Goal: Task Accomplishment & Management: Use online tool/utility

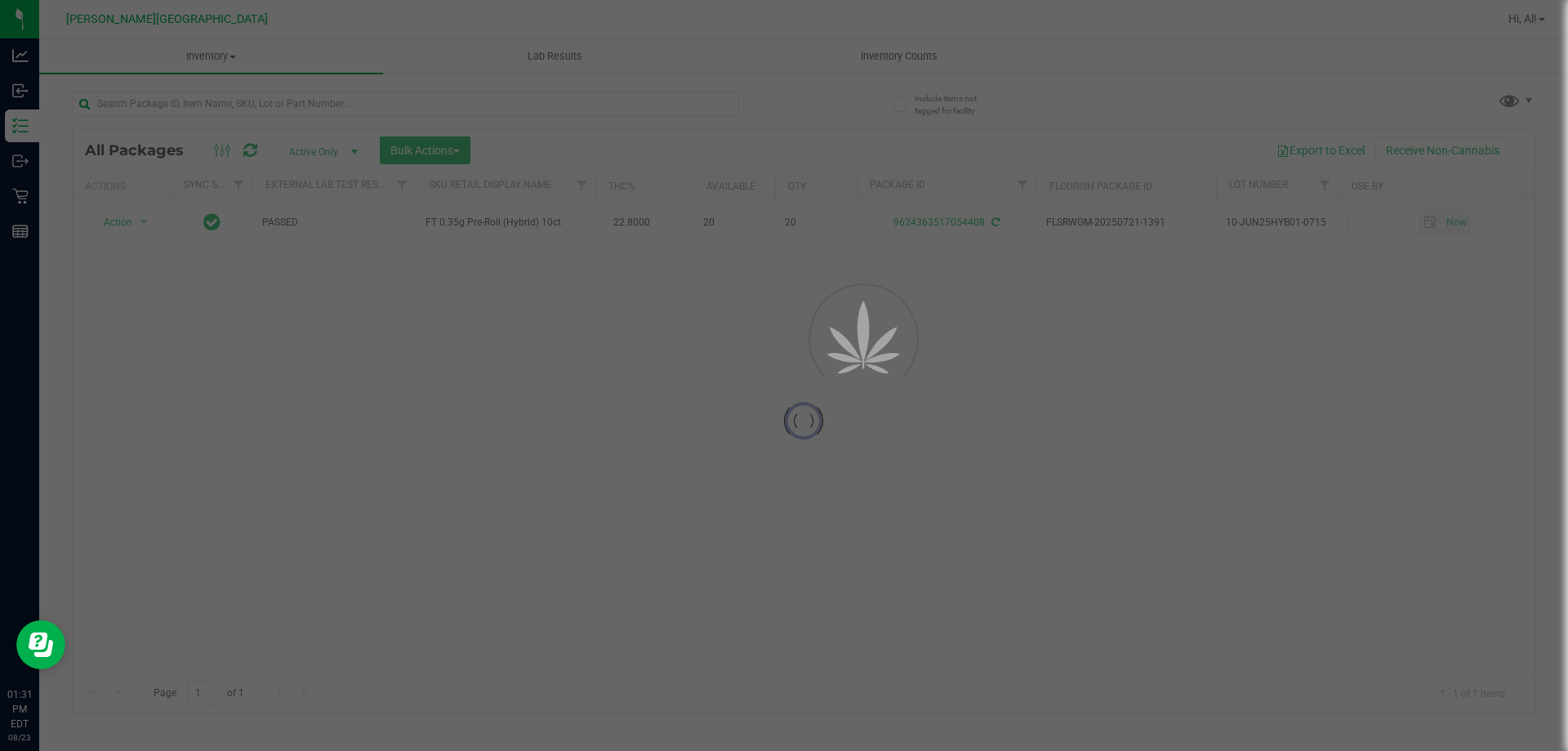
click at [671, 133] on div at bounding box center [803, 421] width 1462 height 583
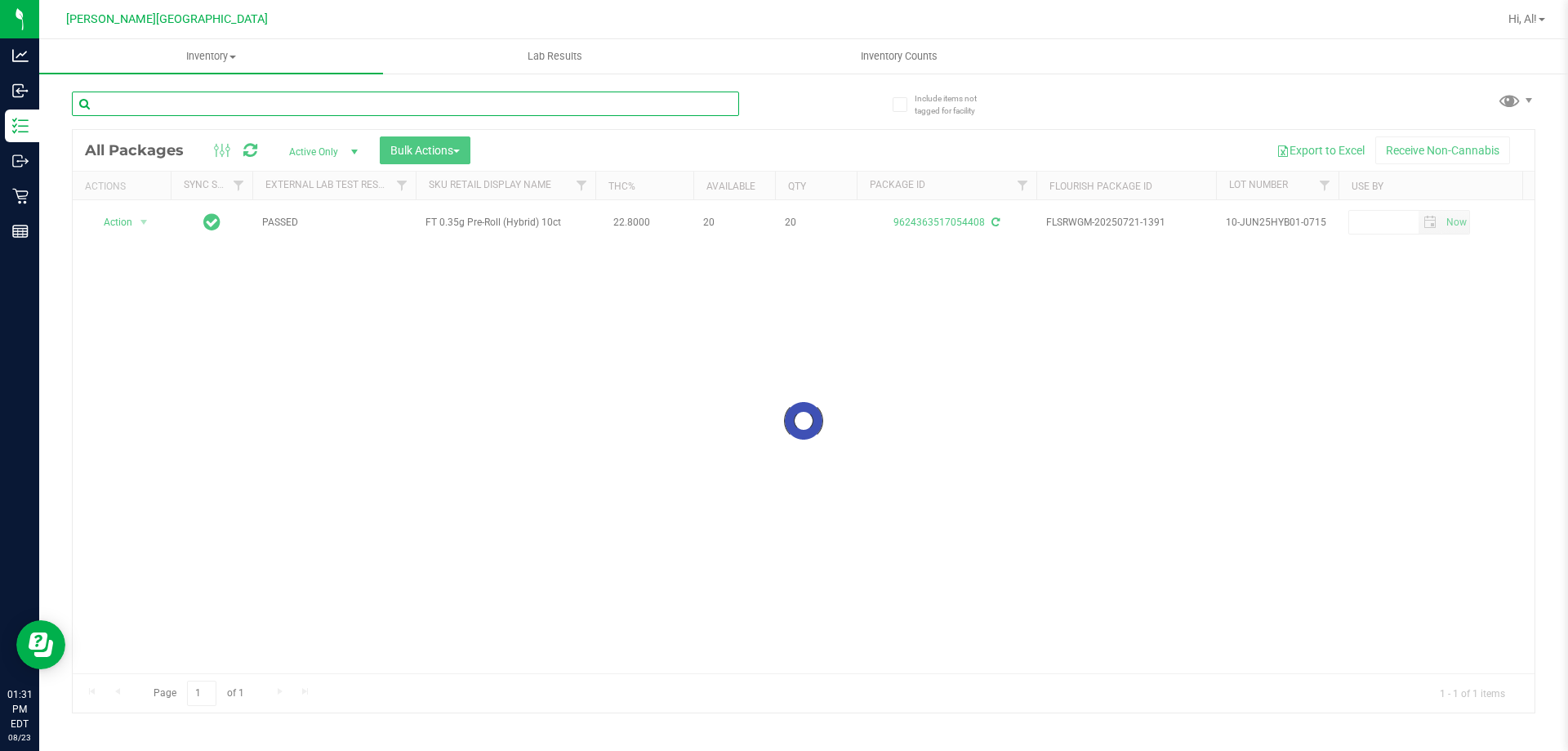
click at [650, 105] on input "text" at bounding box center [405, 104] width 667 height 25
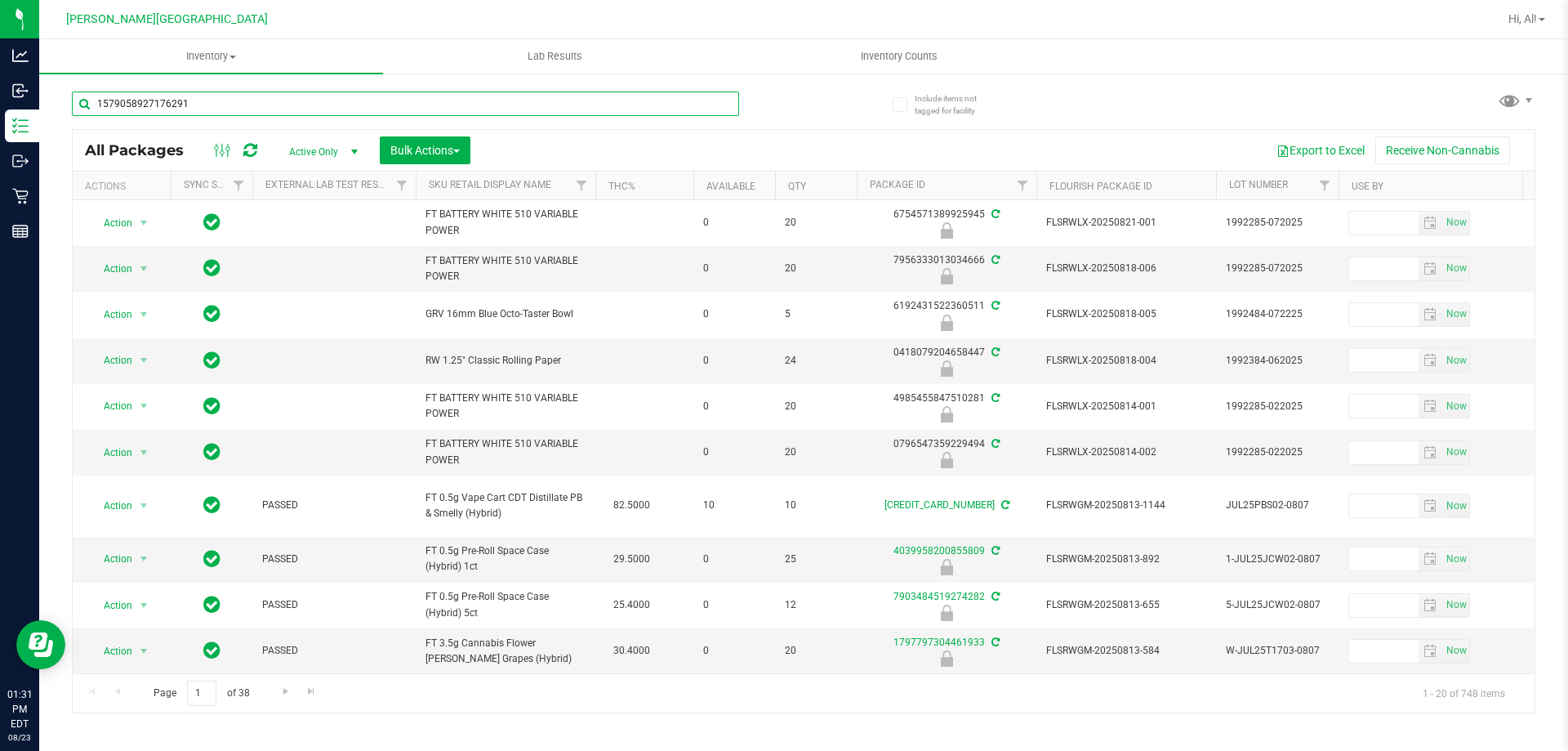
type input "1579058927176291"
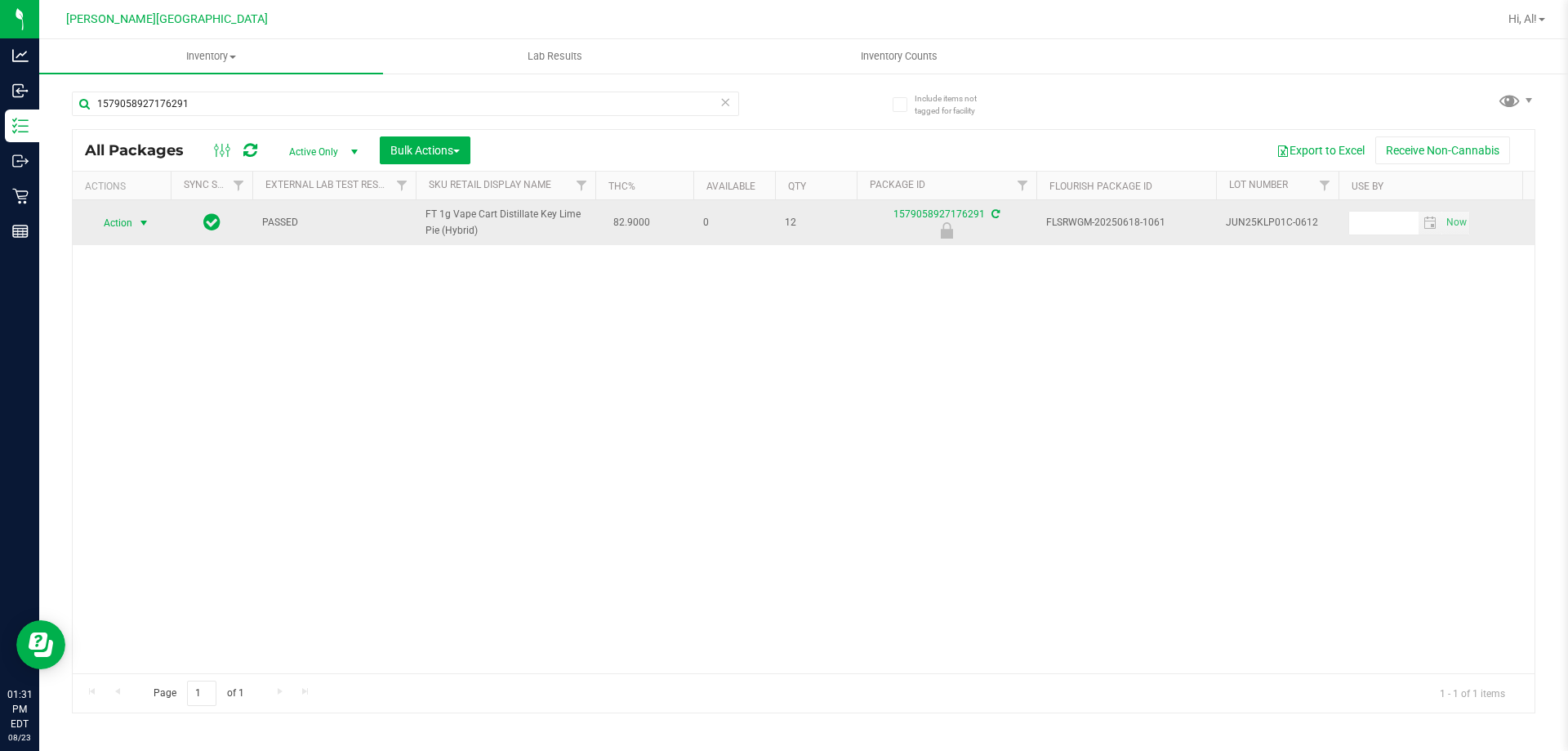
click at [148, 214] on span "select" at bounding box center [143, 223] width 20 height 23
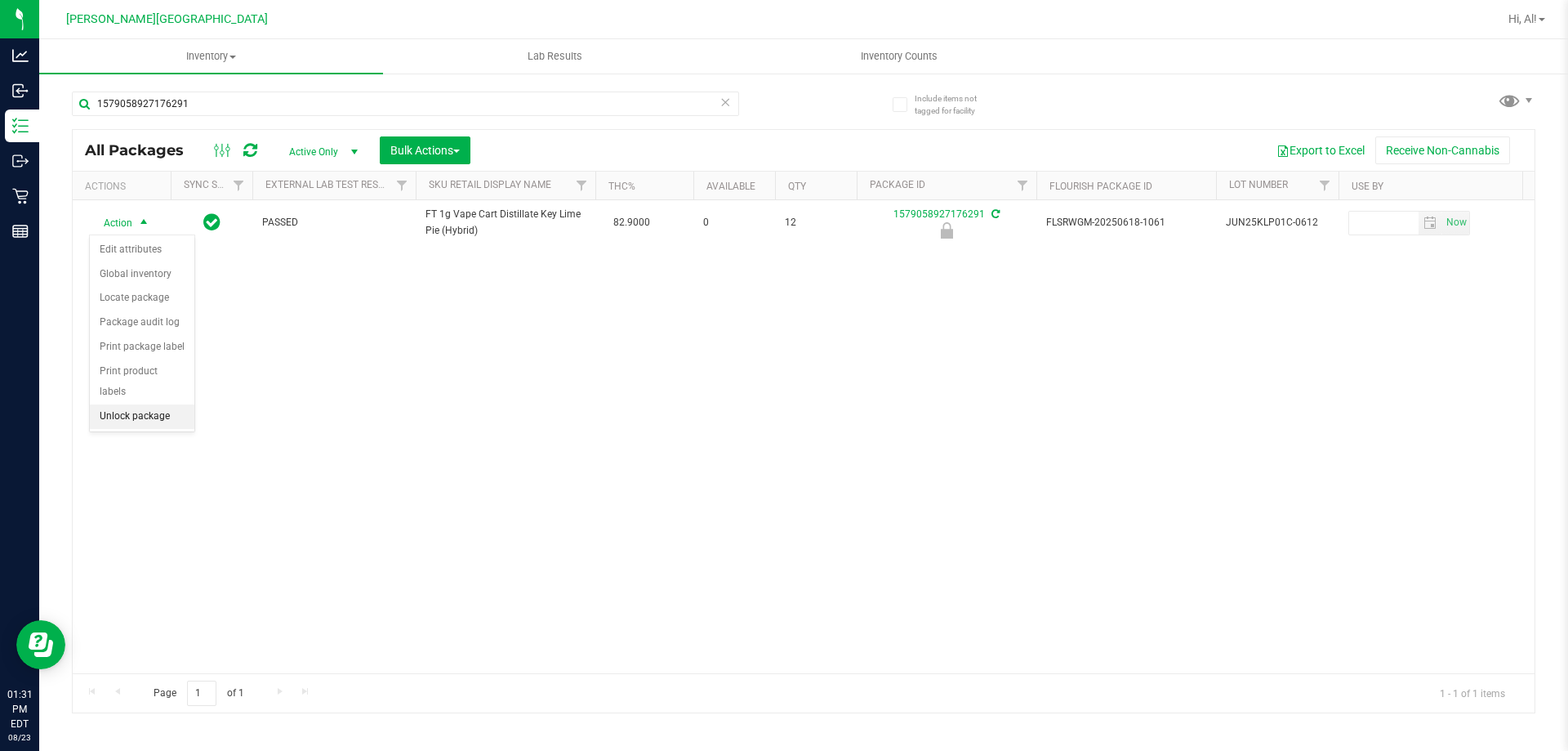
click at [124, 404] on li "Unlock package" at bounding box center [141, 417] width 104 height 25
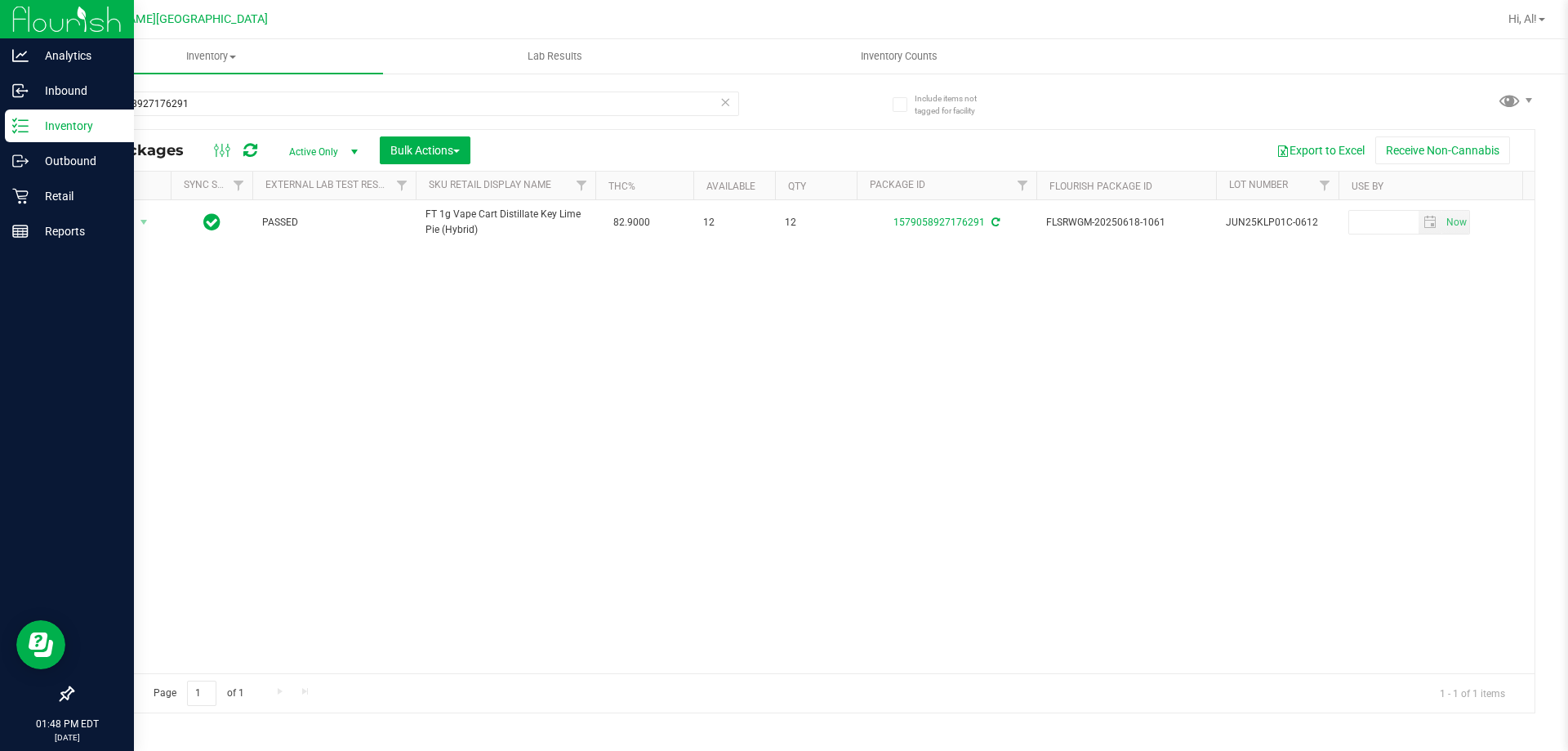
click at [53, 127] on p "Inventory" at bounding box center [77, 125] width 98 height 20
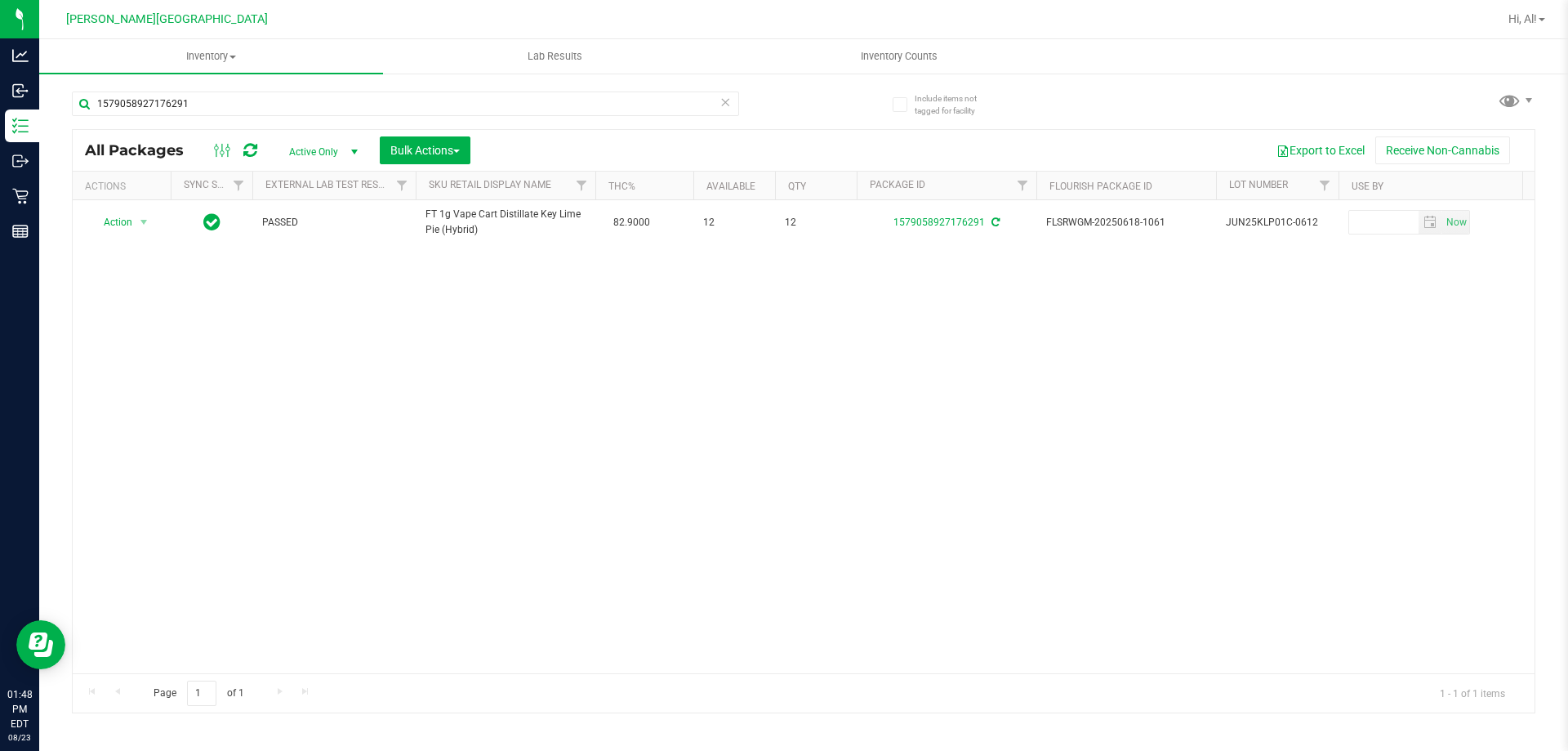
click at [720, 98] on icon at bounding box center [725, 101] width 11 height 20
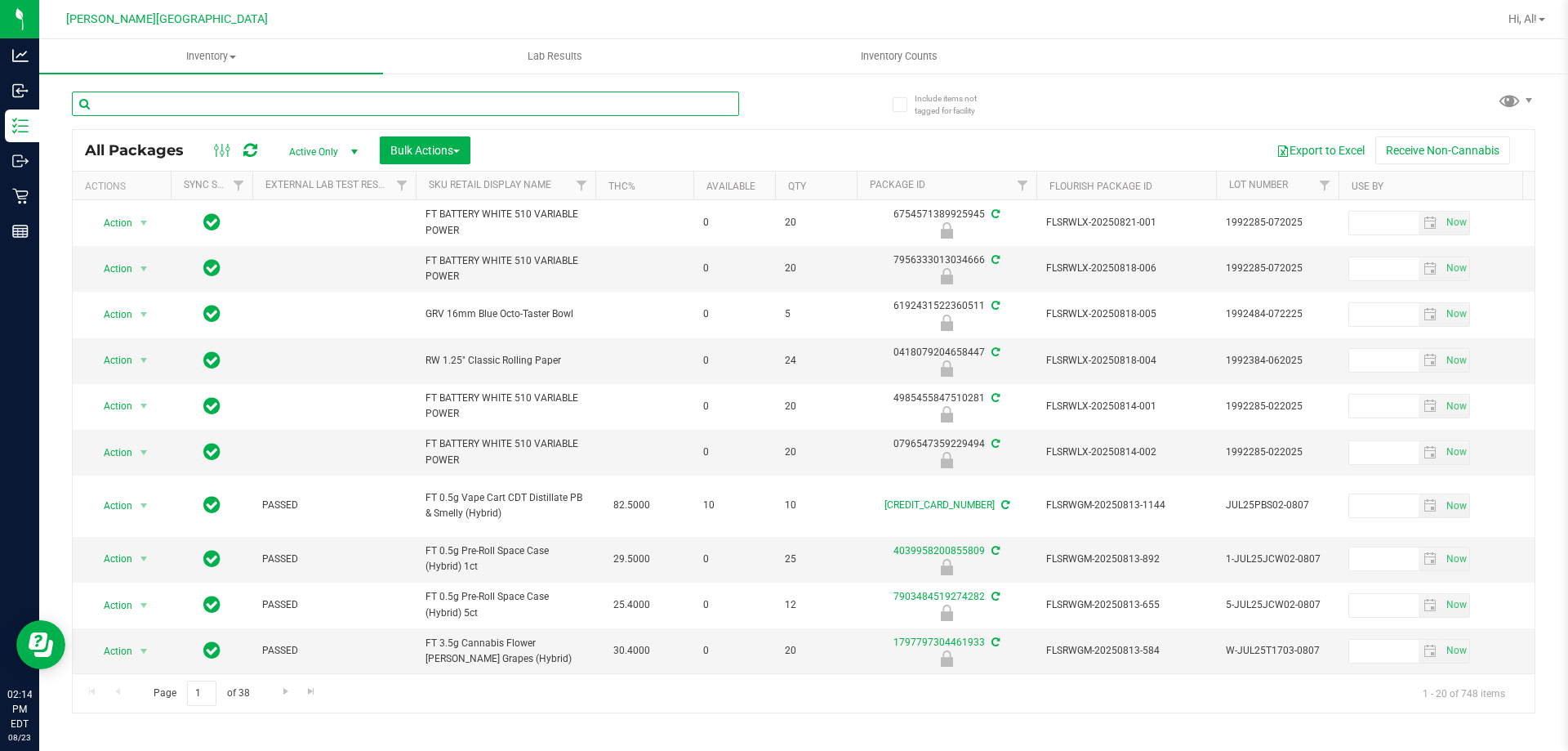
click at [713, 105] on input "text" at bounding box center [405, 104] width 667 height 25
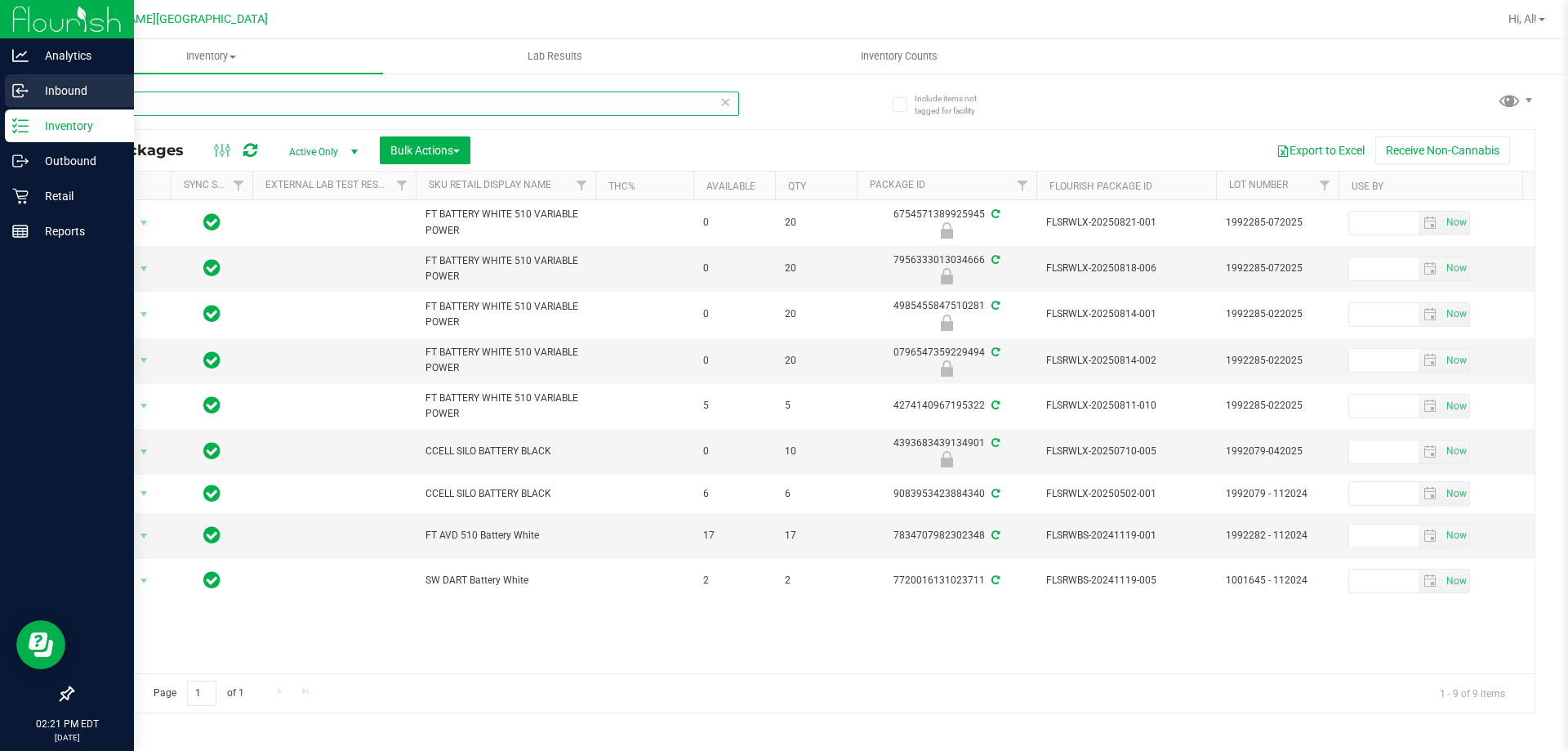
drag, startPoint x: 140, startPoint y: 99, endPoint x: 0, endPoint y: 96, distance: 140.0
click at [0, 96] on div "Analytics Inbound Inventory Outbound Retail Reports 02:21 PM EDT [DATE] 08/23 […" at bounding box center [784, 376] width 1568 height 751
type input "7685947218451985"
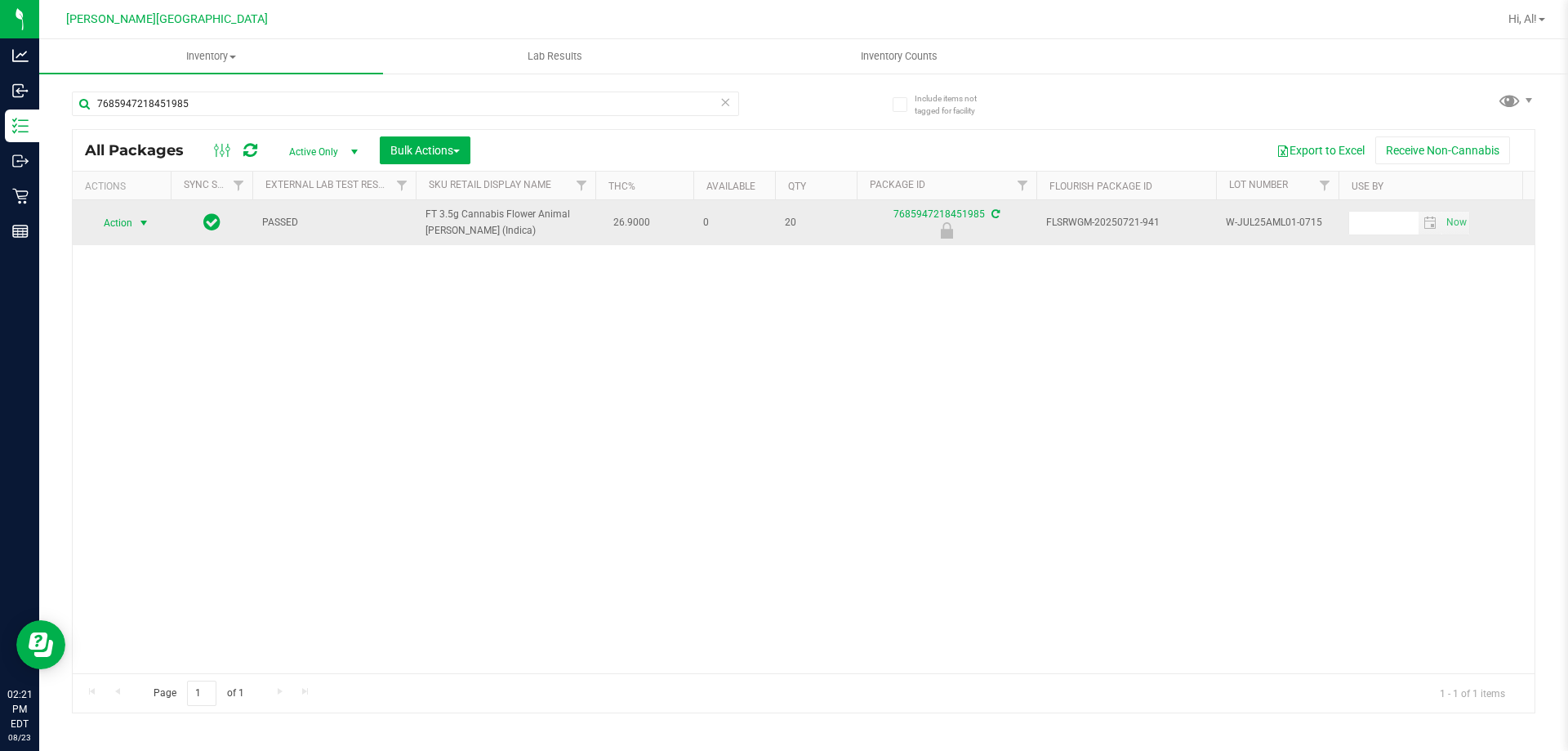
click at [149, 219] on span "select" at bounding box center [144, 224] width 13 height 13
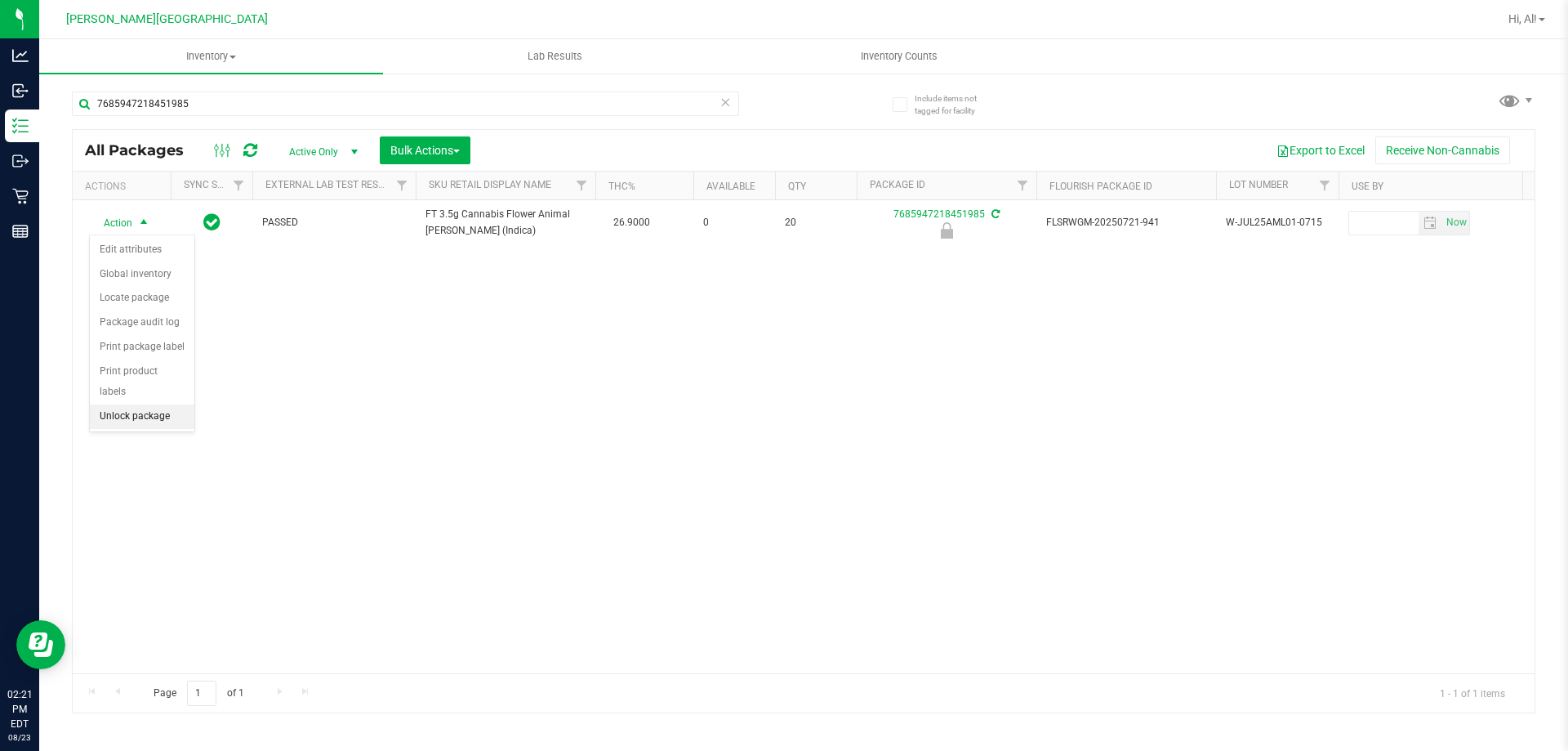
click at [153, 404] on li "Unlock package" at bounding box center [141, 417] width 104 height 25
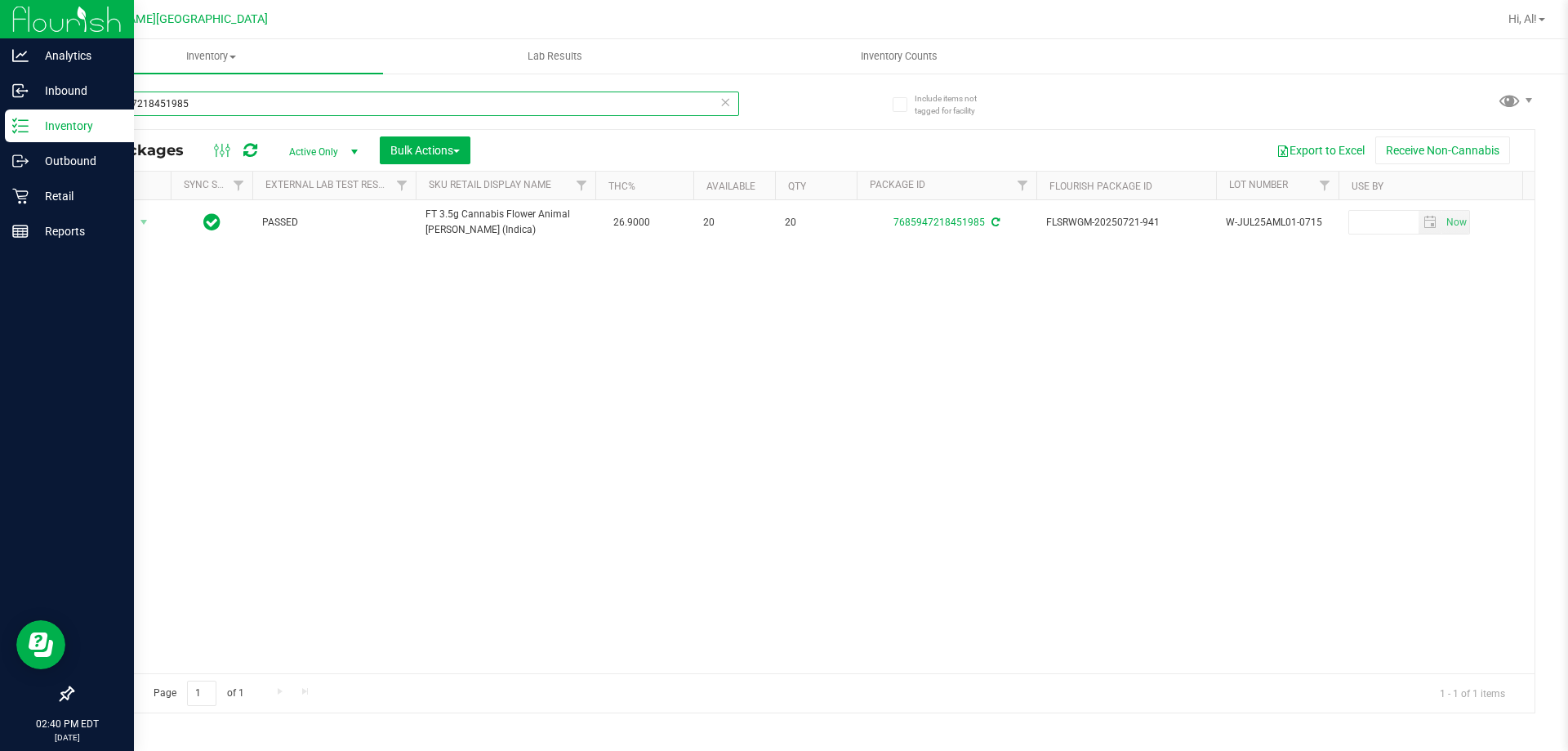
drag, startPoint x: 211, startPoint y: 95, endPoint x: 0, endPoint y: 267, distance: 272.2
click at [0, 267] on div "Analytics Inbound Inventory Outbound Retail Reports 02:40 PM EDT [DATE] 08/23 […" at bounding box center [784, 376] width 1568 height 751
type input "0472290581789718"
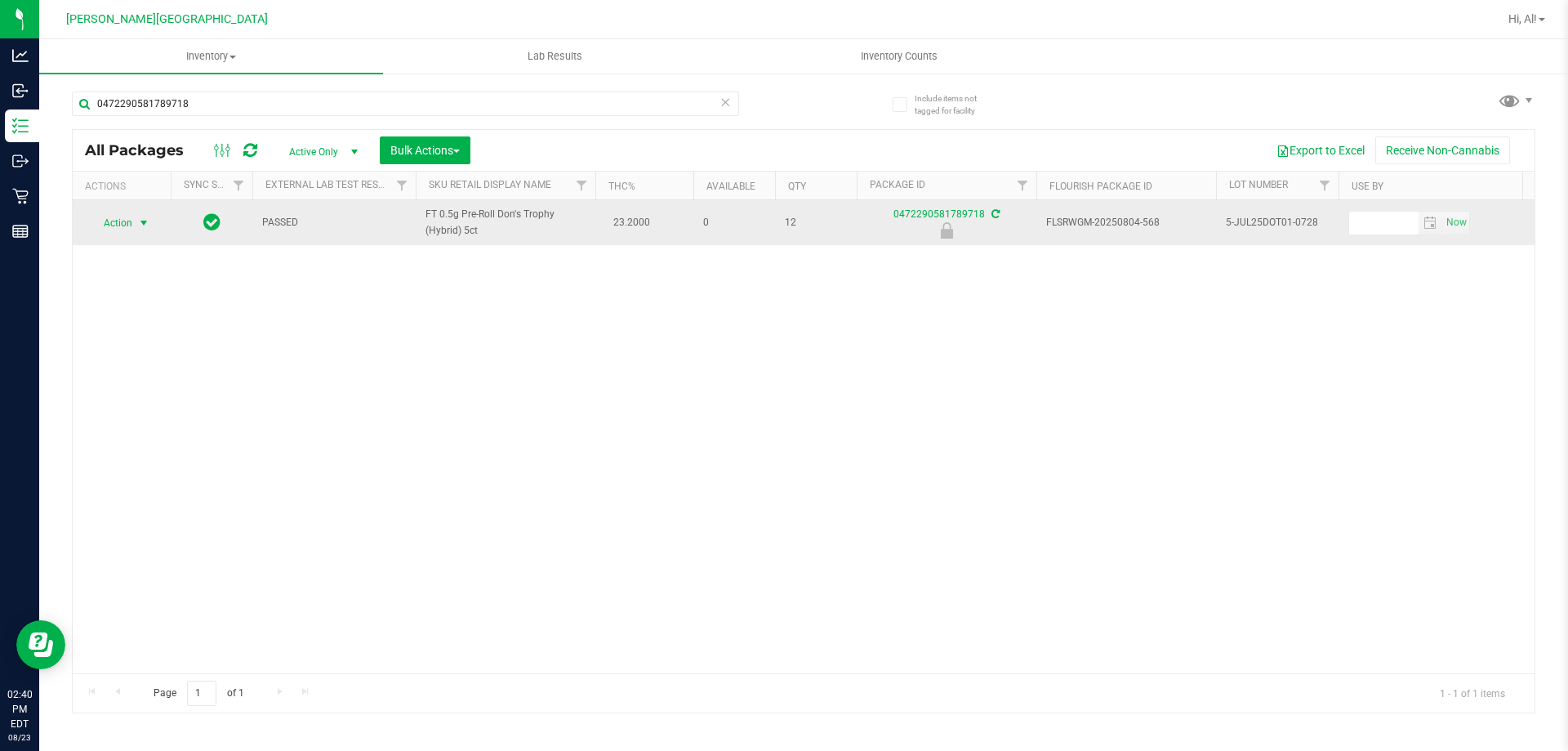
drag, startPoint x: 139, startPoint y: 217, endPoint x: 136, endPoint y: 201, distance: 16.3
click at [138, 217] on span "select" at bounding box center [144, 224] width 13 height 13
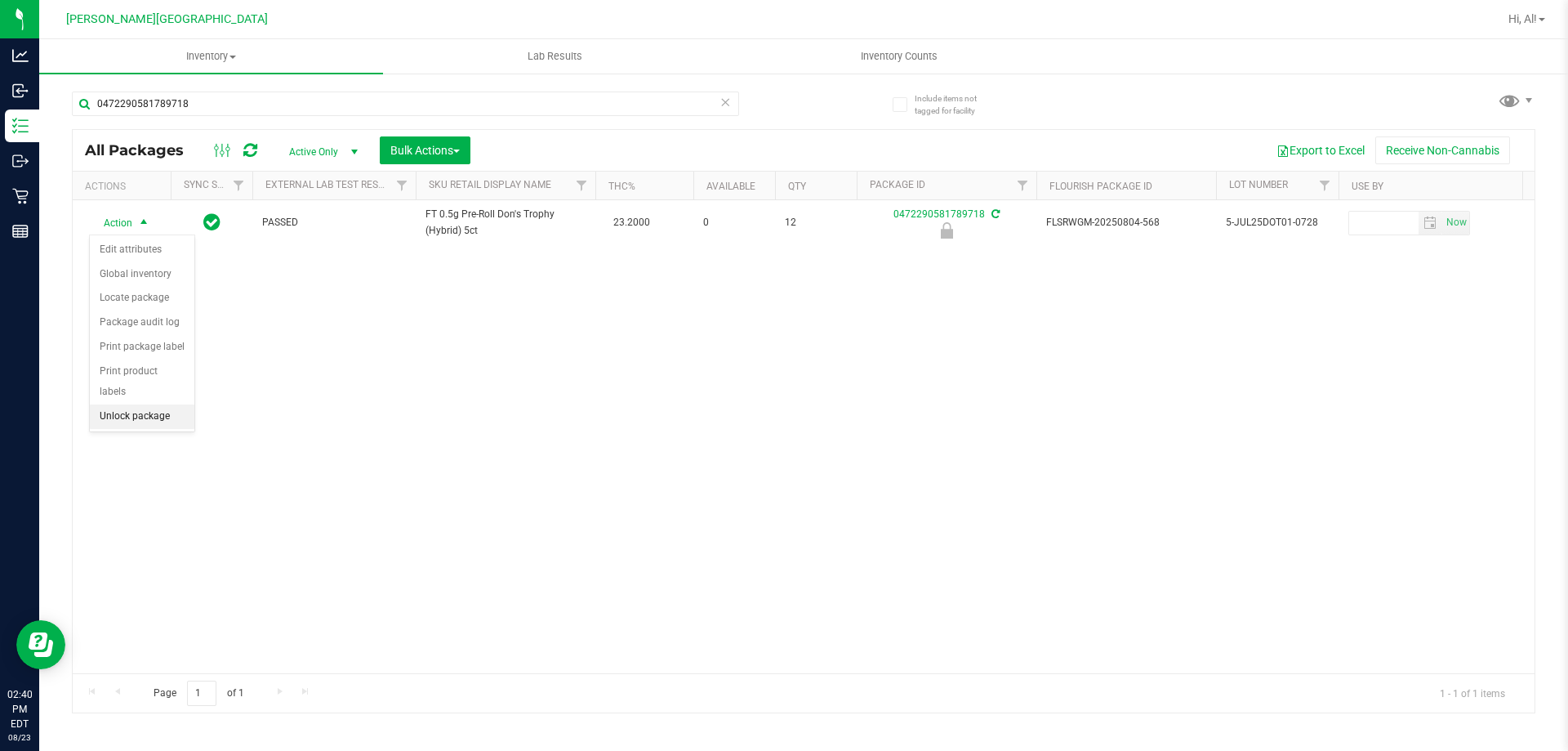
click at [169, 404] on li "Unlock package" at bounding box center [141, 417] width 104 height 25
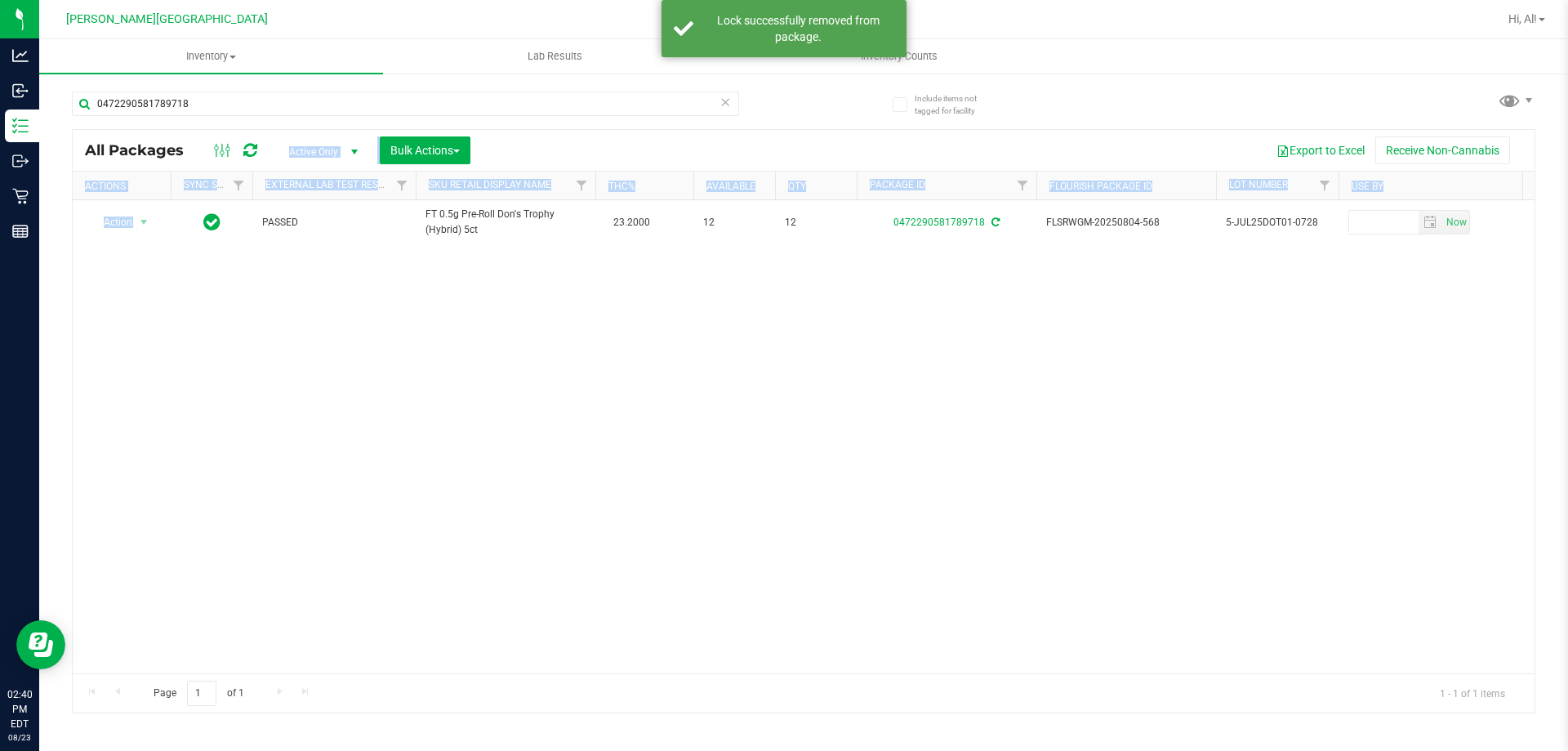
drag, startPoint x: 214, startPoint y: 159, endPoint x: 226, endPoint y: 133, distance: 28.6
click at [214, 159] on div "All Packages Active Only Active Only Lab Samples Locked All External Internal B…" at bounding box center [803, 420] width 1463 height 584
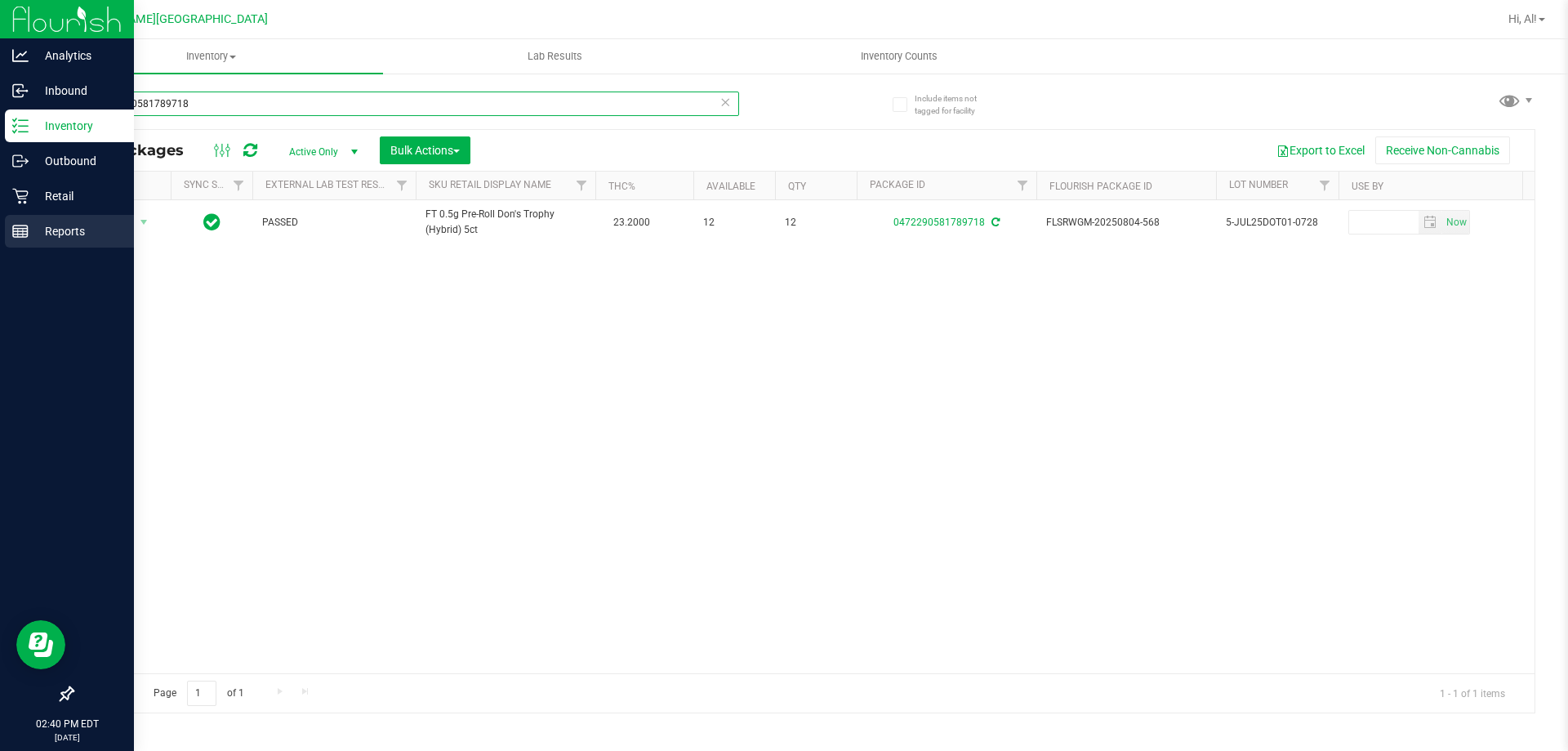
drag, startPoint x: 225, startPoint y: 110, endPoint x: 0, endPoint y: 230, distance: 255.0
click at [0, 230] on div "Analytics Inbound Inventory Outbound Retail Reports 02:40 PM EDT [DATE] 08/23 […" at bounding box center [784, 376] width 1568 height 751
drag, startPoint x: 251, startPoint y: 96, endPoint x: 0, endPoint y: 369, distance: 370.9
click at [1, 288] on div "Analytics Inbound Inventory Outbound Retail Reports 02:41 PM EDT [DATE] 08/23 […" at bounding box center [784, 376] width 1568 height 751
type input "4728090082635496"
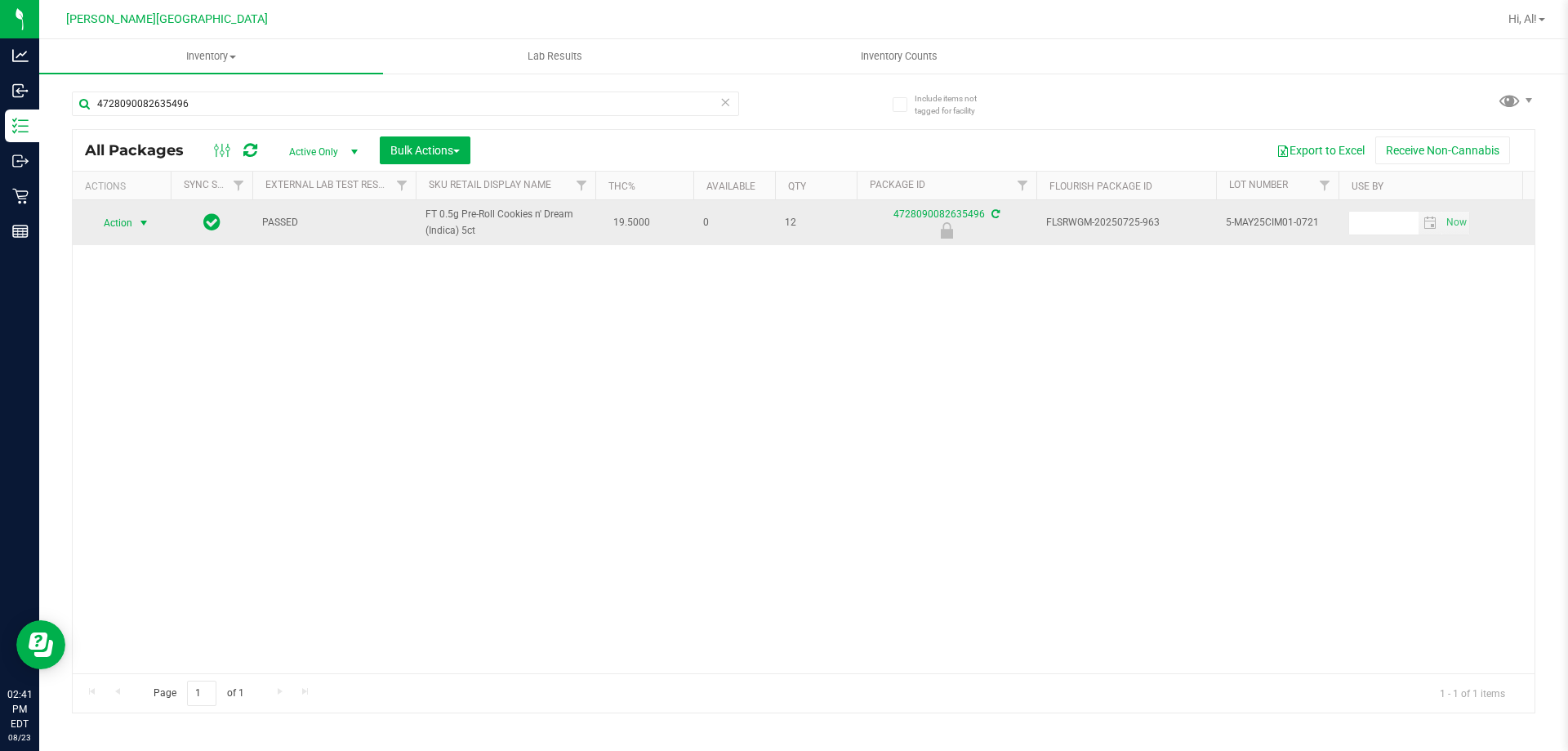
click at [141, 221] on span "select" at bounding box center [144, 224] width 13 height 13
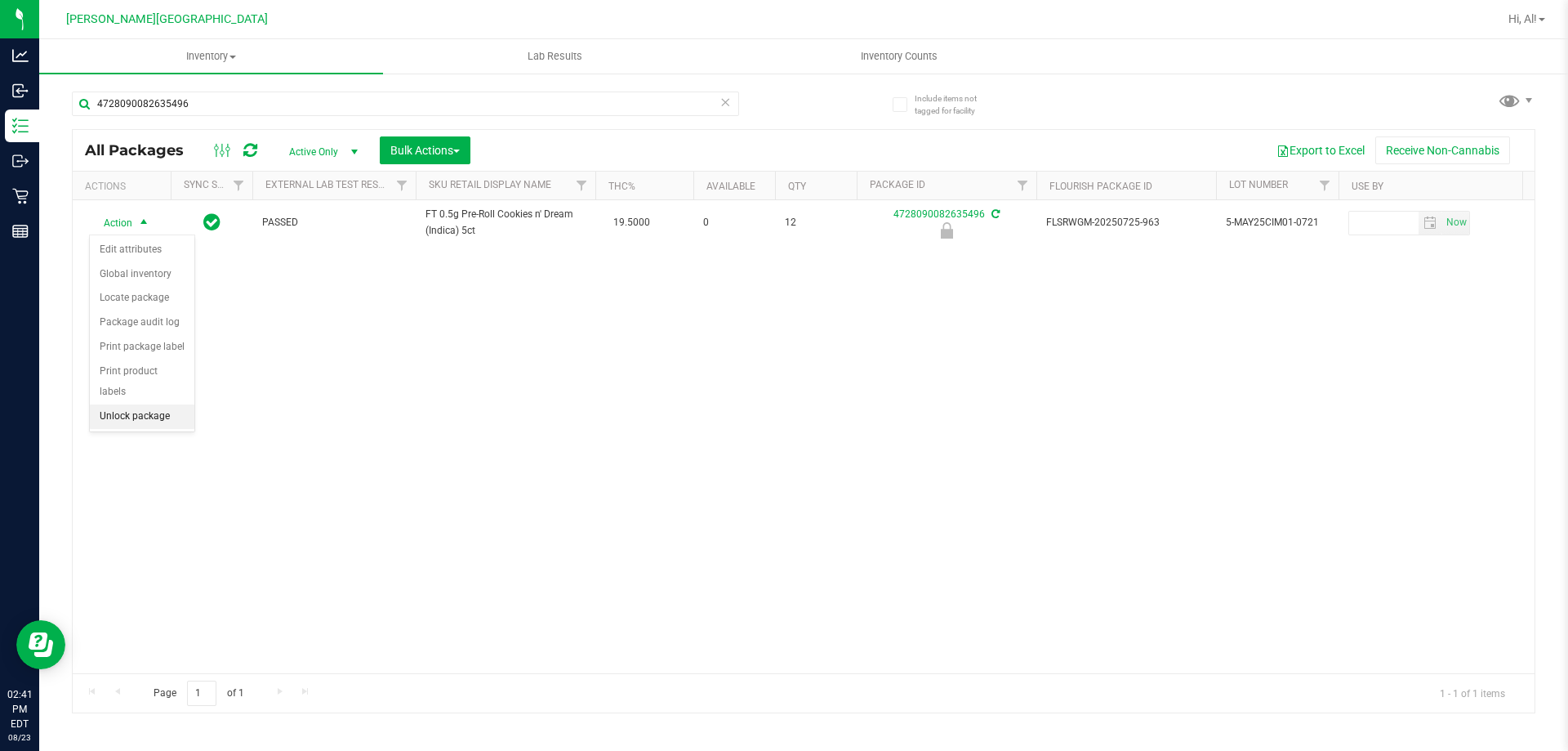
click at [164, 404] on li "Unlock package" at bounding box center [141, 417] width 104 height 25
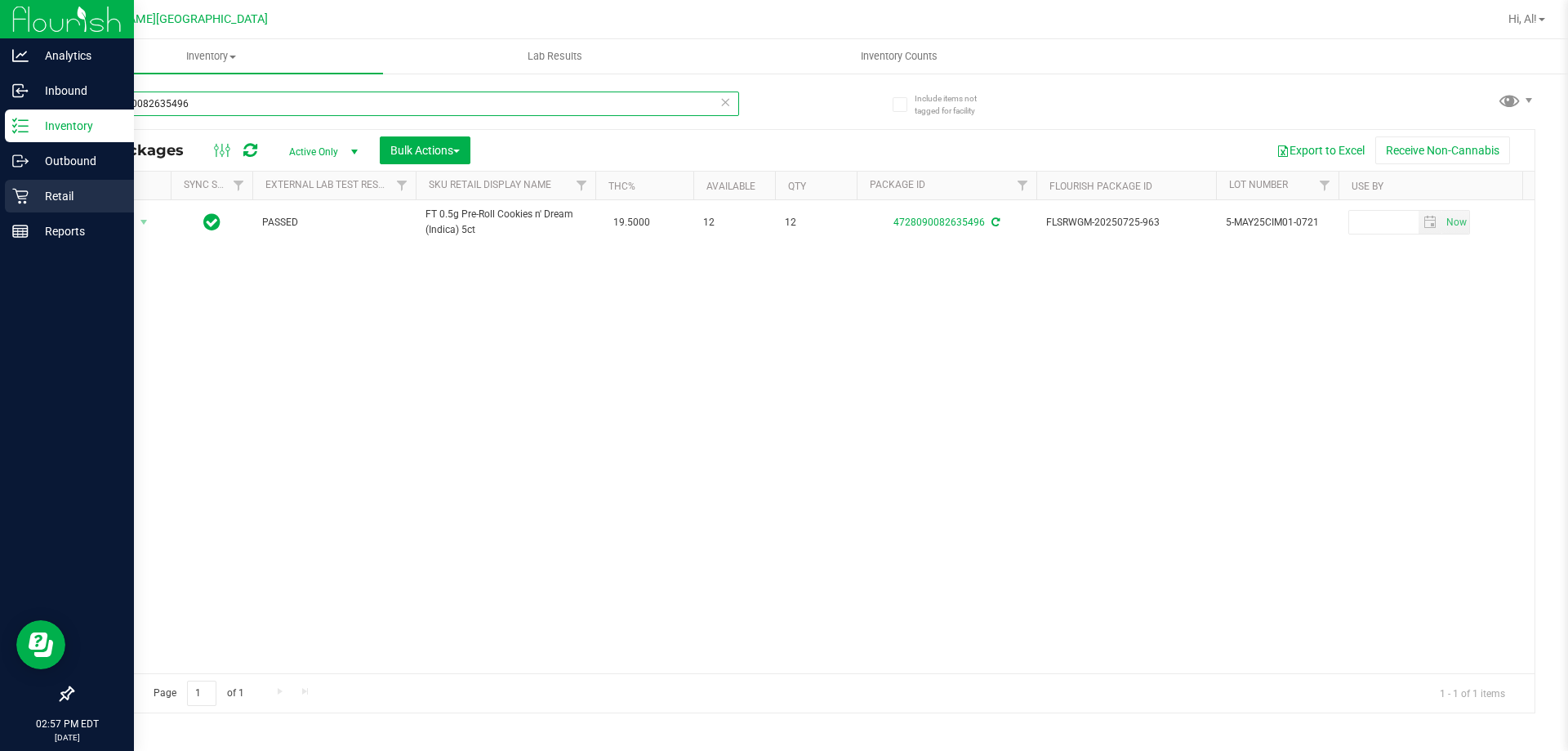
drag, startPoint x: 214, startPoint y: 97, endPoint x: 0, endPoint y: 191, distance: 233.7
click at [0, 191] on div "Analytics Inbound Inventory Outbound Retail Reports 02:57 PM EDT [DATE] 08/23 […" at bounding box center [784, 376] width 1568 height 751
type input "1381097855908380"
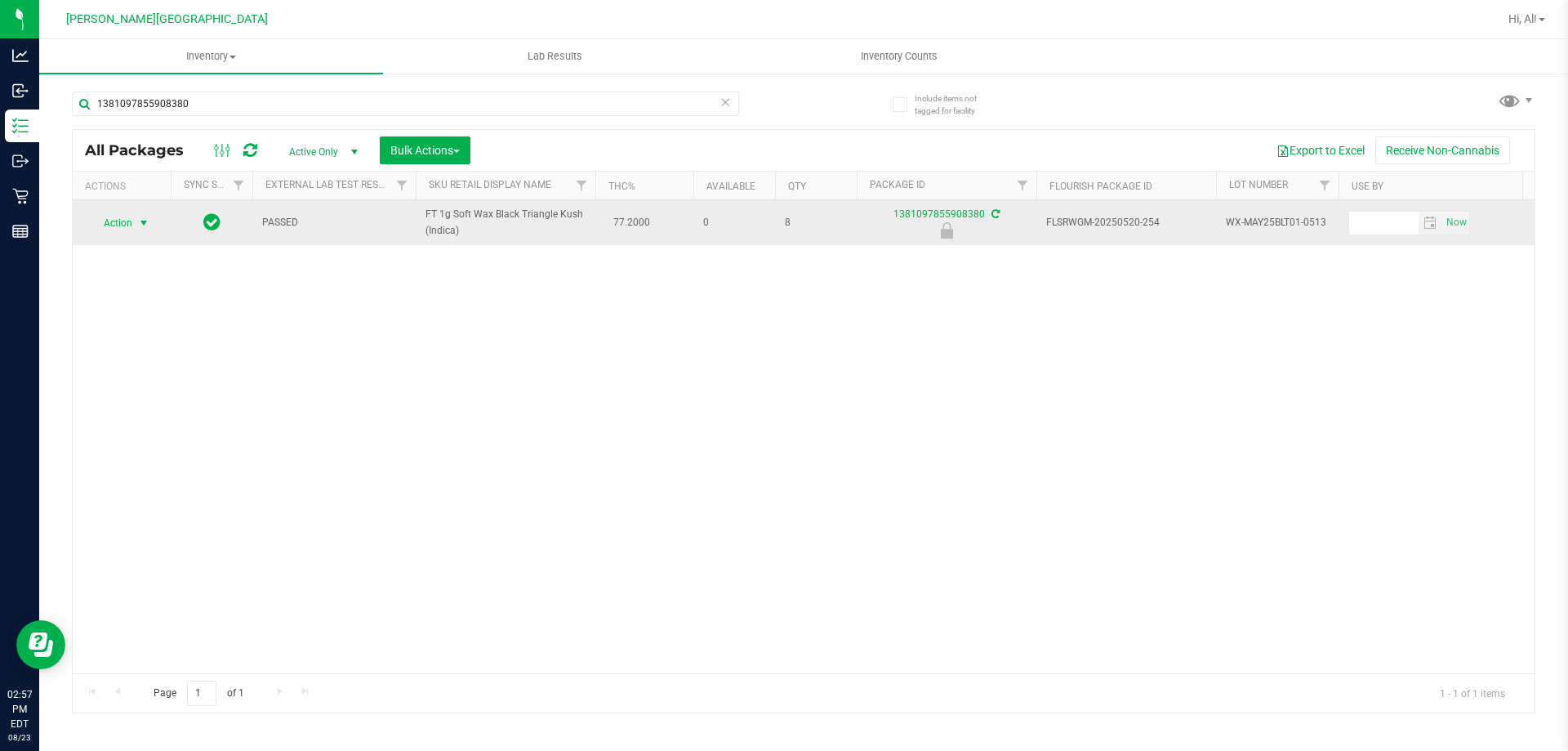
click at [137, 223] on span "select" at bounding box center [143, 223] width 20 height 23
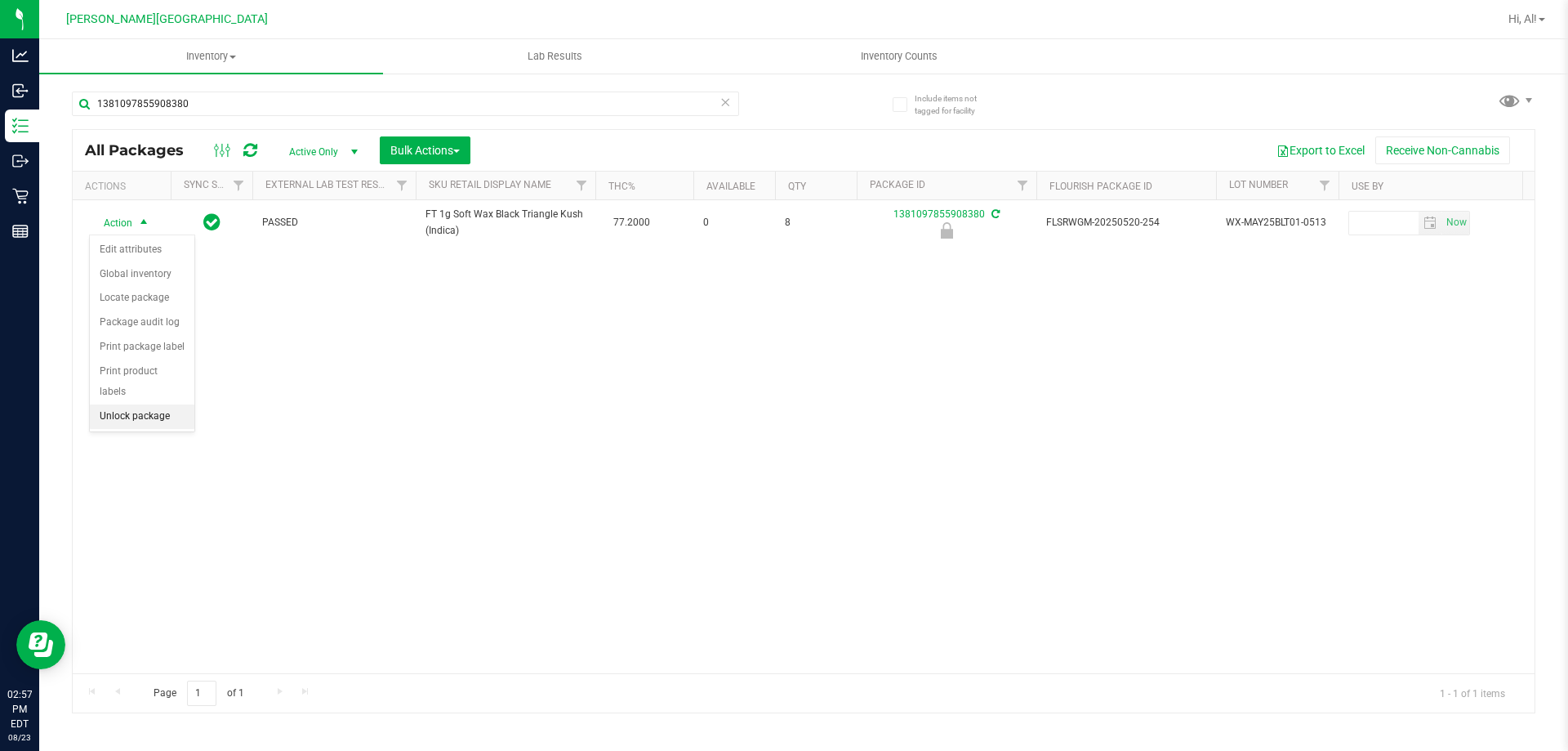
click at [167, 404] on li "Unlock package" at bounding box center [141, 417] width 104 height 25
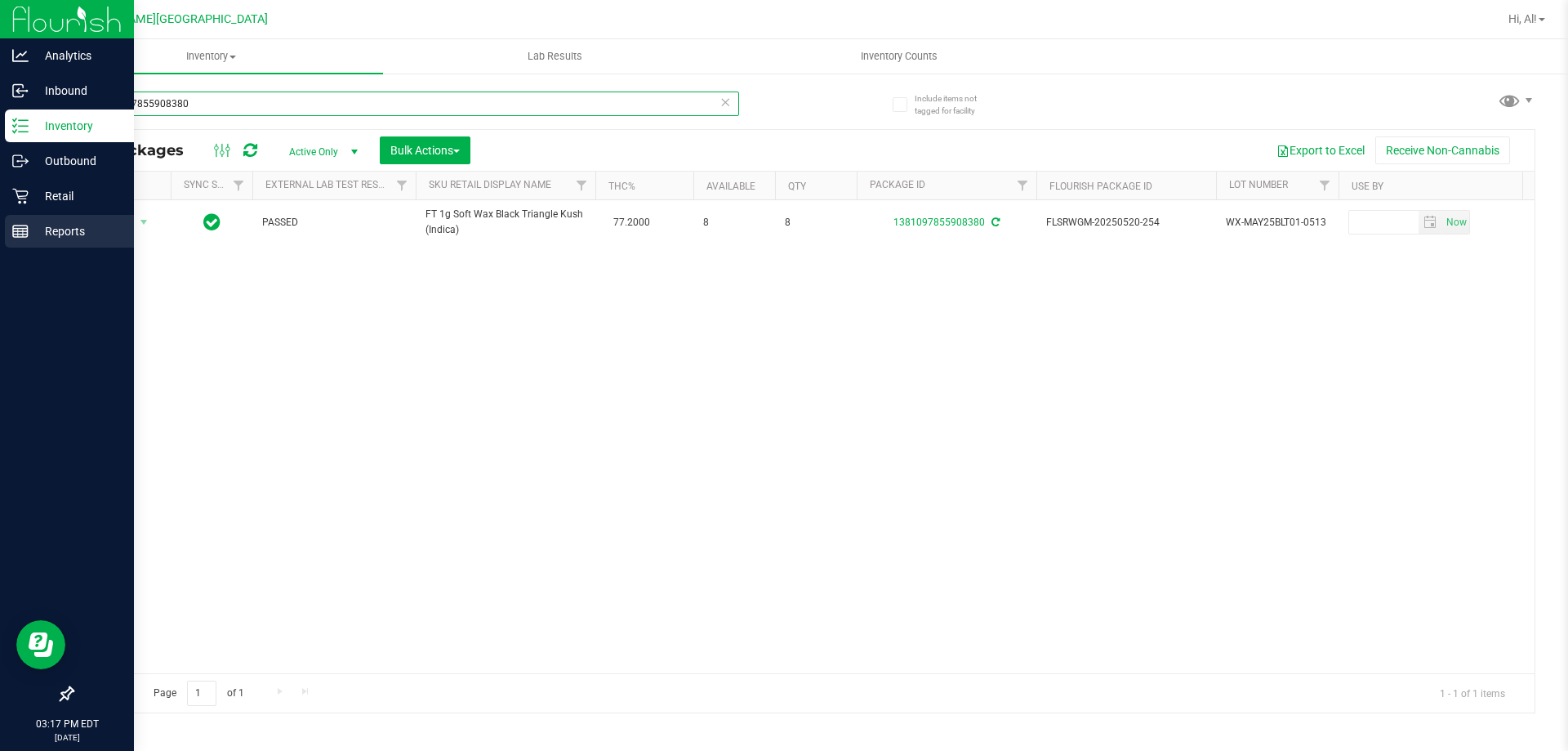
drag, startPoint x: 203, startPoint y: 101, endPoint x: 0, endPoint y: 228, distance: 239.5
click at [0, 228] on div "Analytics Inbound Inventory Outbound Retail Reports 03:17 PM EDT [DATE] 08/23 […" at bounding box center [784, 376] width 1568 height 751
type input "3663646978685812"
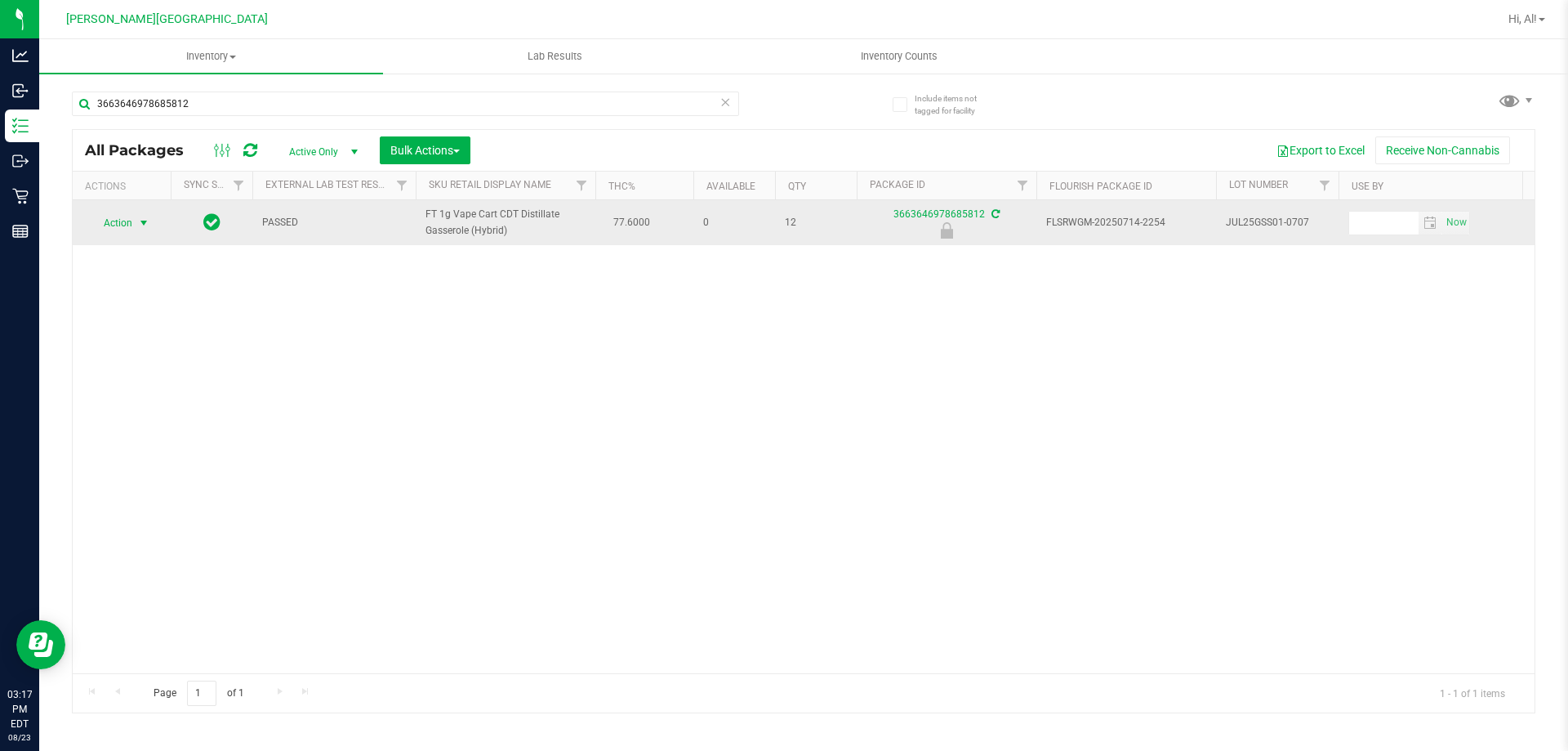
click at [143, 225] on span "select" at bounding box center [144, 224] width 13 height 13
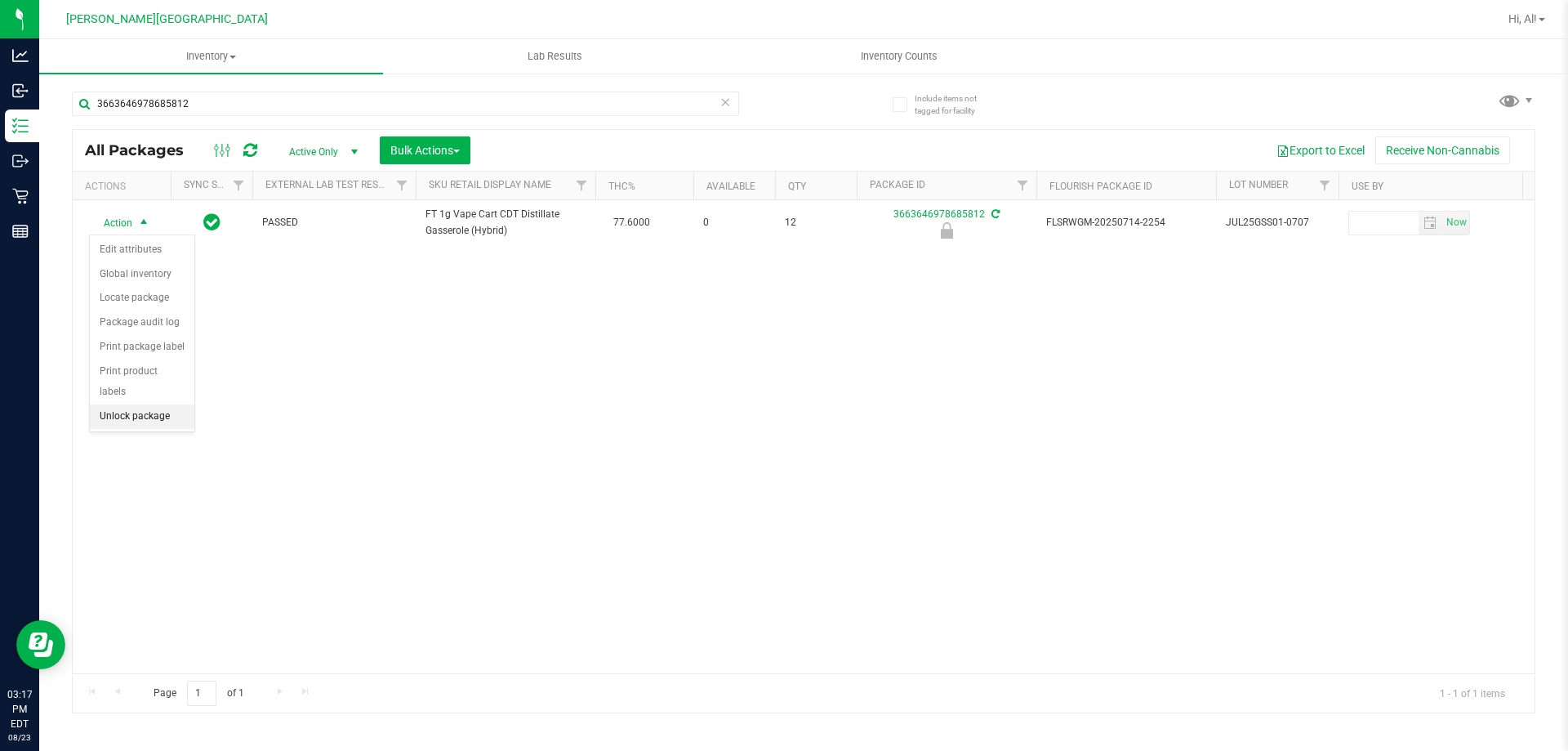
click at [159, 404] on li "Unlock package" at bounding box center [141, 417] width 104 height 25
